Goal: Information Seeking & Learning: Check status

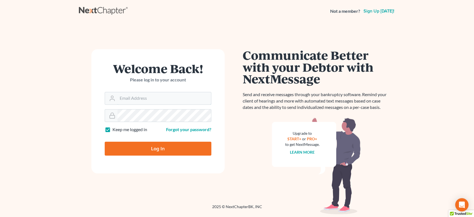
type input "[EMAIL_ADDRESS][DOMAIN_NAME]"
drag, startPoint x: 167, startPoint y: 159, endPoint x: 168, endPoint y: 152, distance: 7.3
click at [167, 159] on form "Welcome Back! Please log in to your account Email Address legalstaff@harnagelaw…" at bounding box center [157, 111] width 133 height 124
click at [169, 147] on input "Log In" at bounding box center [158, 149] width 107 height 14
type input "Thinking..."
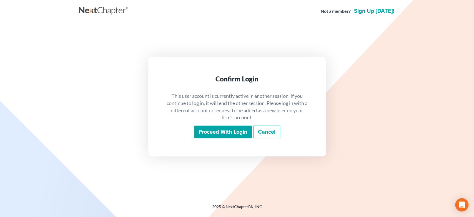
drag, startPoint x: 223, startPoint y: 132, endPoint x: 227, endPoint y: 134, distance: 4.0
click at [223, 133] on input "Proceed with login" at bounding box center [223, 132] width 58 height 13
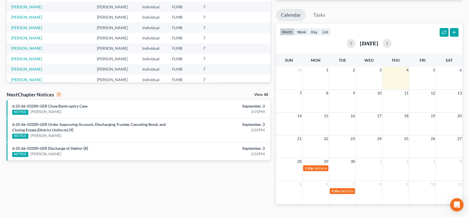
scroll to position [92, 0]
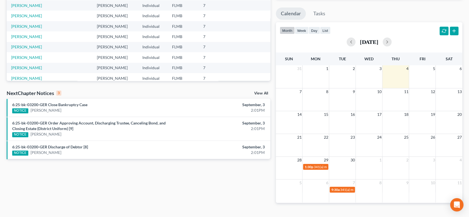
click at [257, 93] on link "View All" at bounding box center [261, 93] width 14 height 4
click at [262, 93] on link "View All" at bounding box center [261, 93] width 14 height 4
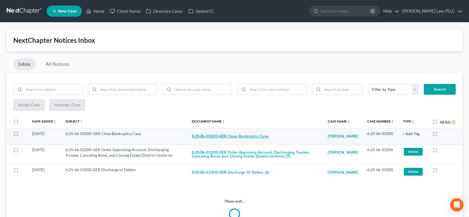
click at [246, 135] on button "6:25-bk-03200-GER Close Bankruptcy Case" at bounding box center [230, 136] width 77 height 11
checkbox input "true"
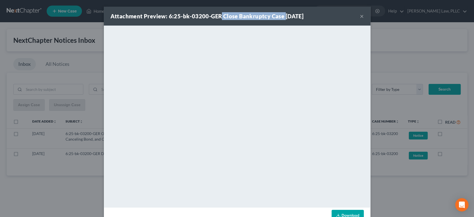
drag, startPoint x: 281, startPoint y: 16, endPoint x: 218, endPoint y: 15, distance: 62.8
click at [218, 15] on strong "Attachment Preview: 6:25-bk-03200-GER Close Bankruptcy Case [DATE]" at bounding box center [207, 16] width 193 height 7
copy strong "Close Bankruptcy Case"
click at [359, 11] on div "Attachment Preview: 6:25-bk-03200-GER Close Bankruptcy Case [DATE] ×" at bounding box center [237, 16] width 267 height 19
click at [360, 18] on button "×" at bounding box center [362, 16] width 4 height 7
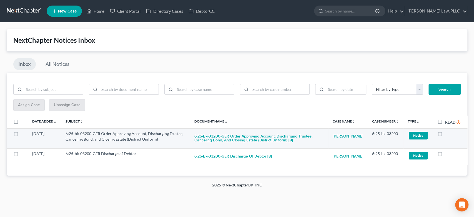
click at [224, 141] on button "6:25-bk-03200-GER Order Approving Account, Discharging Trustee, Canceling Bond,…" at bounding box center [258, 138] width 129 height 15
checkbox input "true"
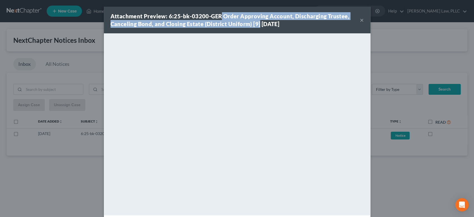
drag, startPoint x: 218, startPoint y: 16, endPoint x: 250, endPoint y: 25, distance: 33.1
click at [256, 25] on strong "Attachment Preview: 6:25-bk-03200-GER Order Approving Account, Discharging Trus…" at bounding box center [230, 20] width 239 height 14
copy strong "Order Approving Account, Discharging Trustee, Canceling Bond, and Closing Estat…"
click at [360, 21] on button "×" at bounding box center [362, 20] width 4 height 7
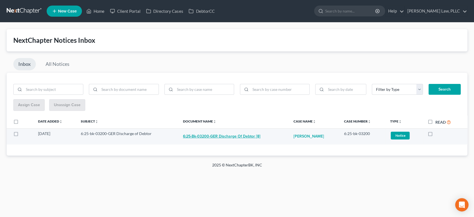
click at [232, 136] on button "6:25-bk-03200-GER Discharge of Debtor [8]" at bounding box center [221, 136] width 77 height 11
checkbox input "true"
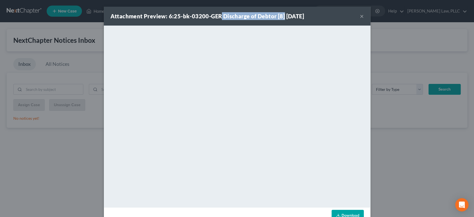
drag, startPoint x: 218, startPoint y: 16, endPoint x: 276, endPoint y: 17, distance: 58.1
click at [280, 17] on strong "Attachment Preview: 6:25-bk-03200-GER Discharge of Debtor [8] [DATE]" at bounding box center [208, 16] width 194 height 7
copy strong "Discharge of Debtor [8]"
click at [361, 14] on div "Attachment Preview: 6:25-bk-03200-GER Discharge of Debtor [8] [DATE] ×" at bounding box center [237, 16] width 267 height 19
click at [360, 17] on button "×" at bounding box center [362, 16] width 4 height 7
